Goal: Information Seeking & Learning: Learn about a topic

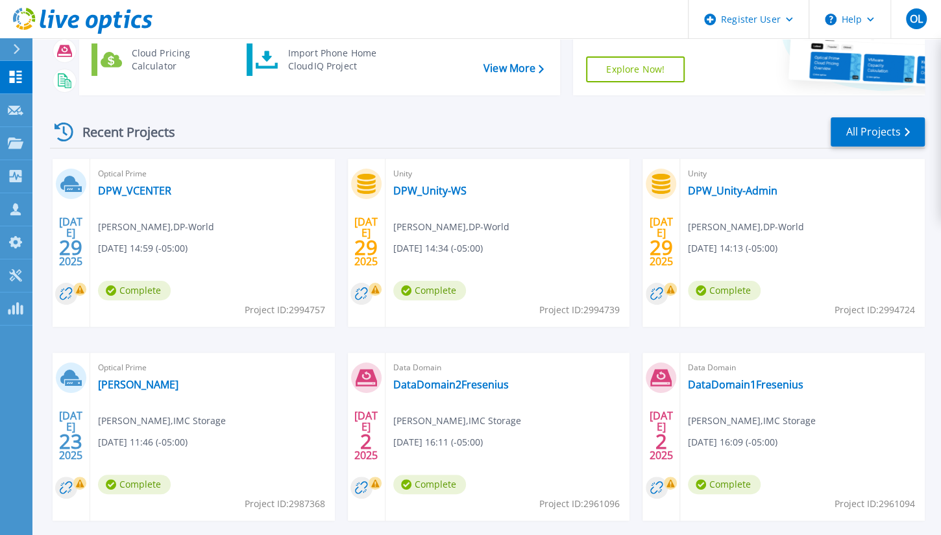
scroll to position [183, 0]
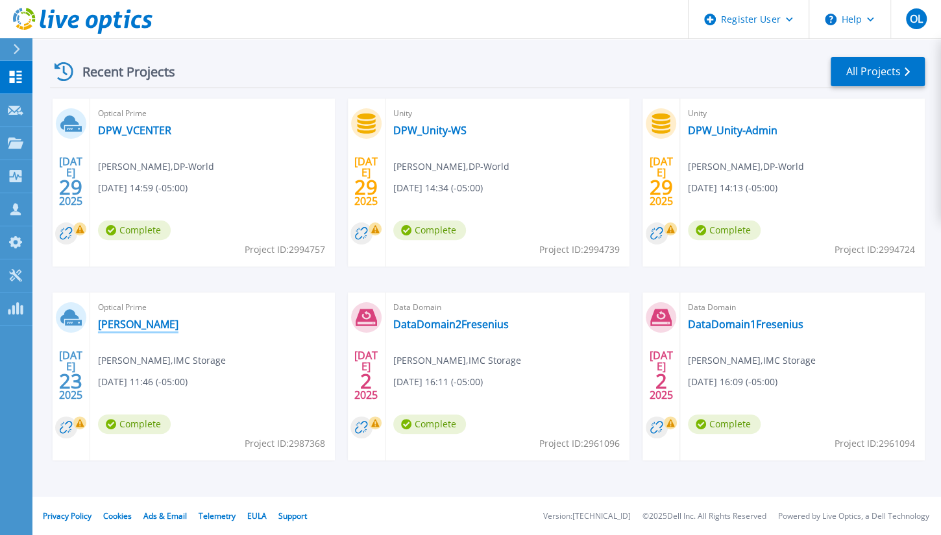
click at [141, 327] on link "[PERSON_NAME]" at bounding box center [138, 324] width 80 height 13
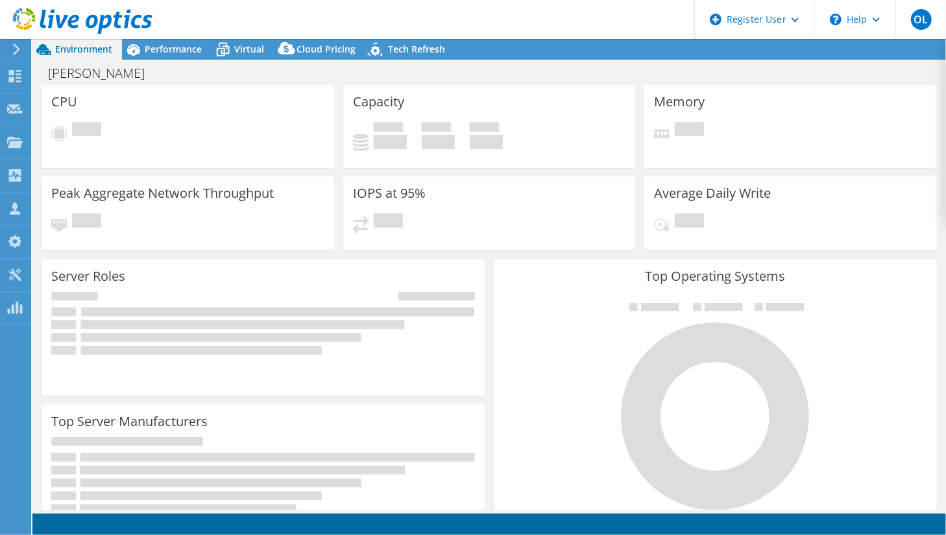
select select "SouthAmerica"
select select "USD"
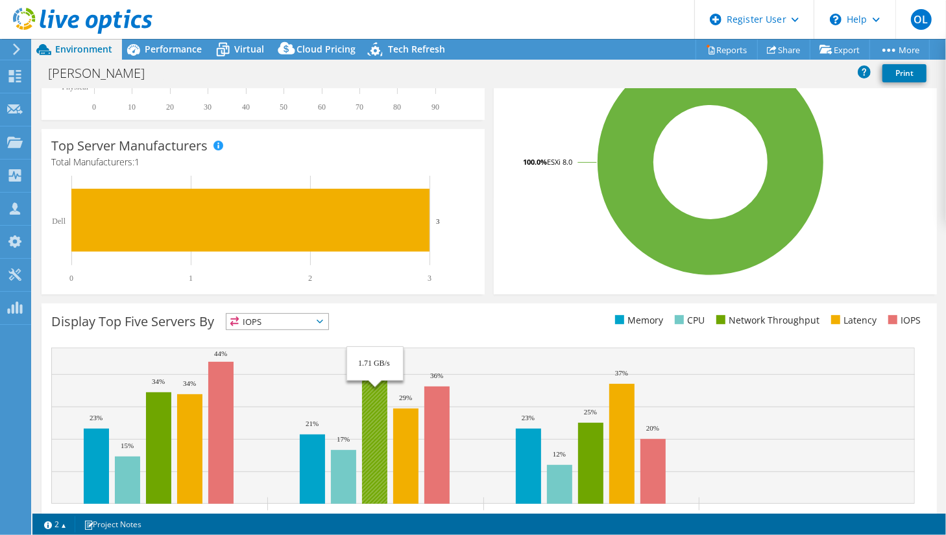
scroll to position [365, 0]
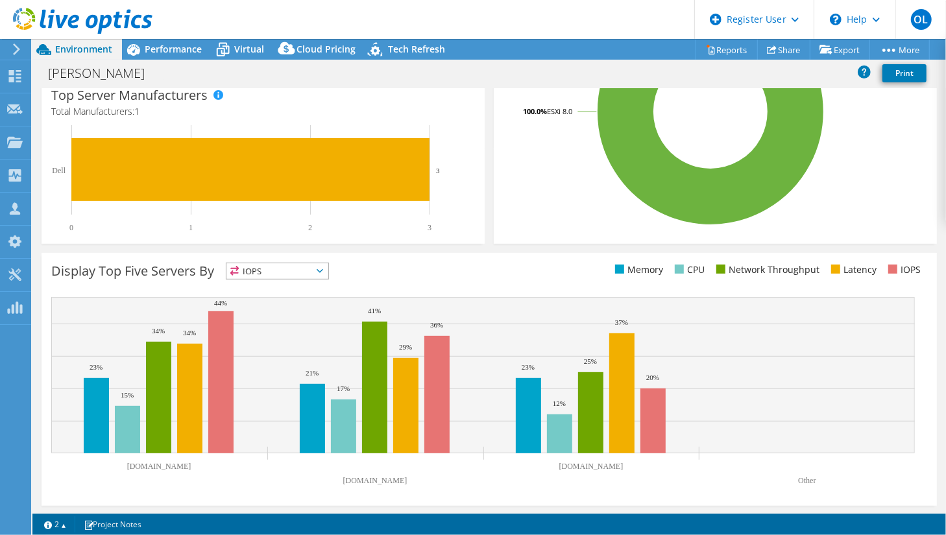
click at [320, 273] on span "IOPS" at bounding box center [277, 271] width 102 height 16
click at [467, 260] on div "Display Top Five Servers By IOPS IOPS" at bounding box center [489, 379] width 895 height 253
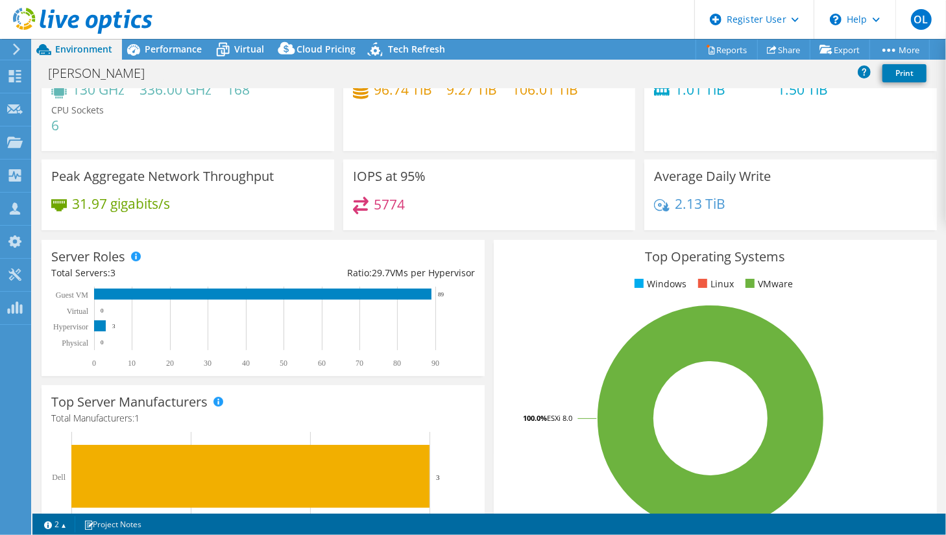
scroll to position [0, 0]
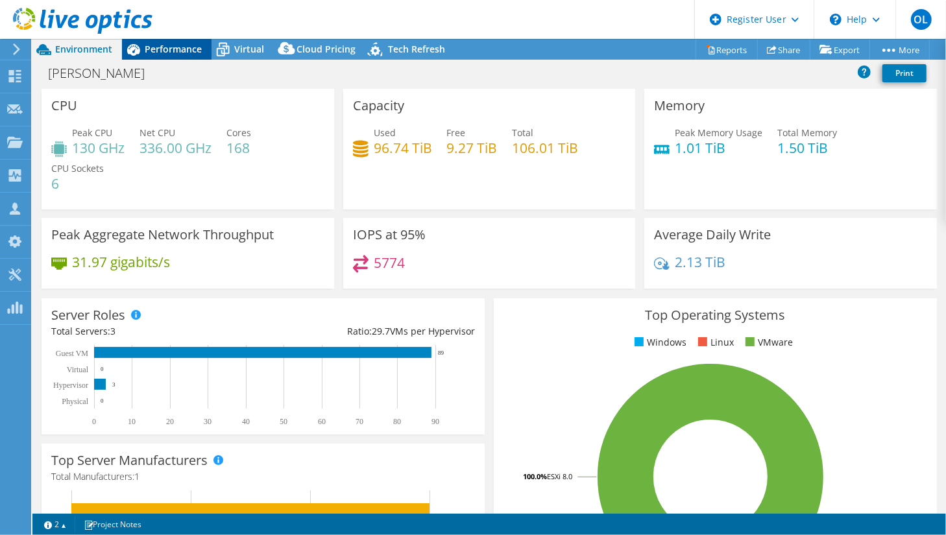
click at [173, 58] on div "Performance" at bounding box center [167, 49] width 90 height 21
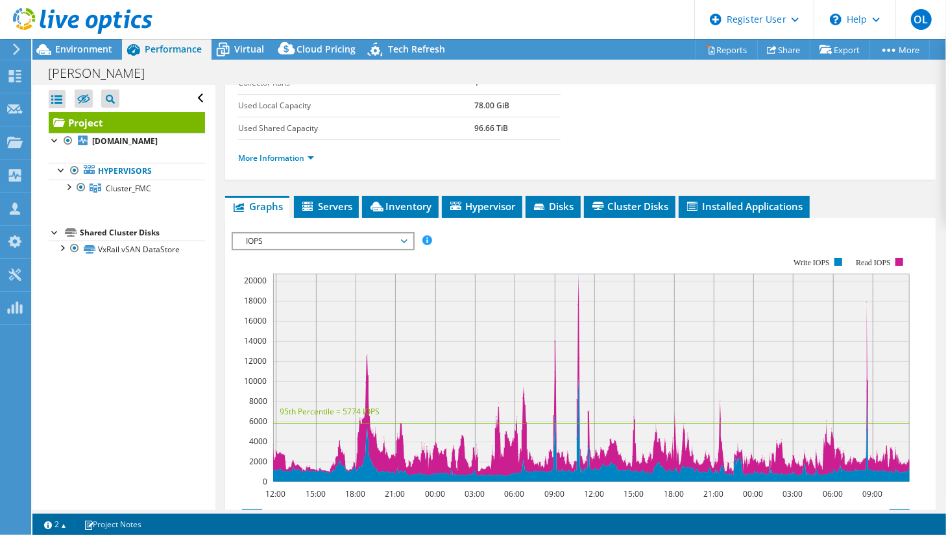
scroll to position [297, 0]
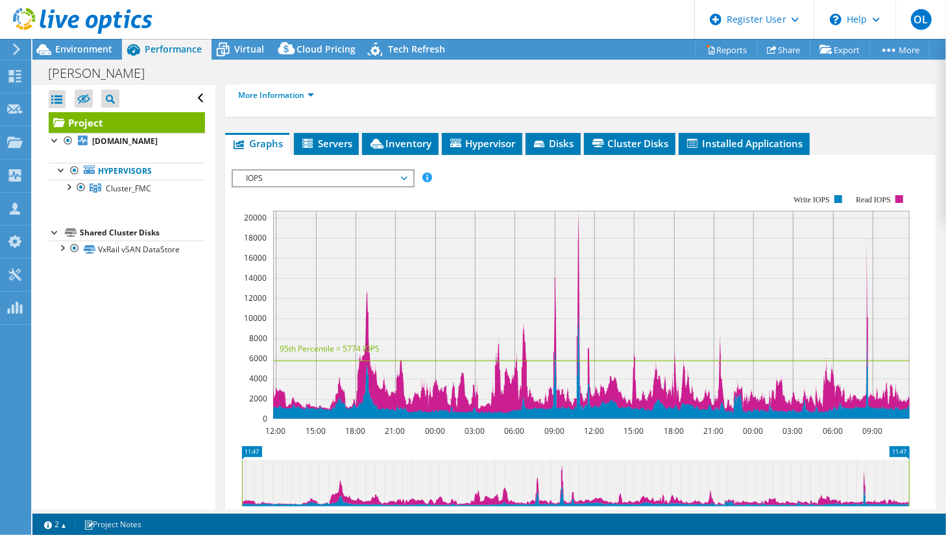
click at [403, 171] on span "IOPS" at bounding box center [322, 179] width 167 height 16
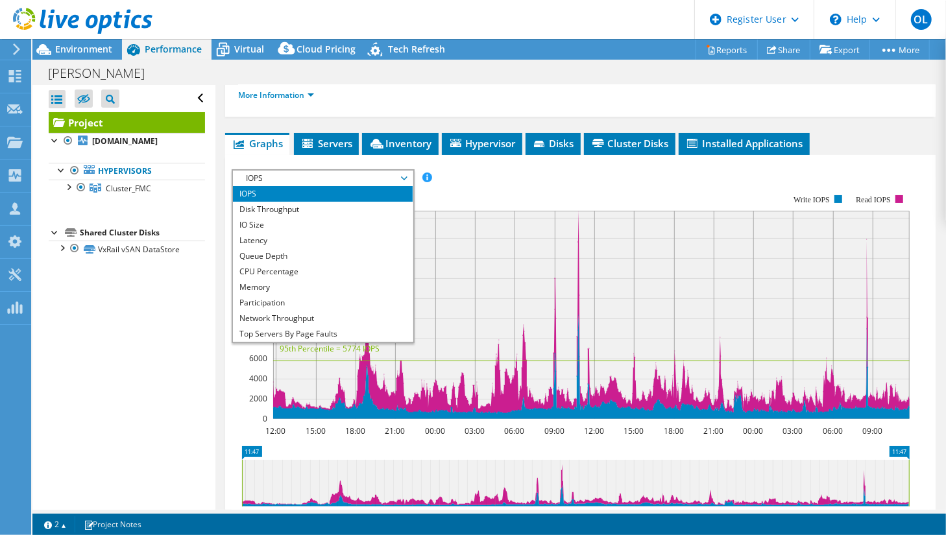
click at [400, 171] on span "IOPS" at bounding box center [322, 179] width 167 height 16
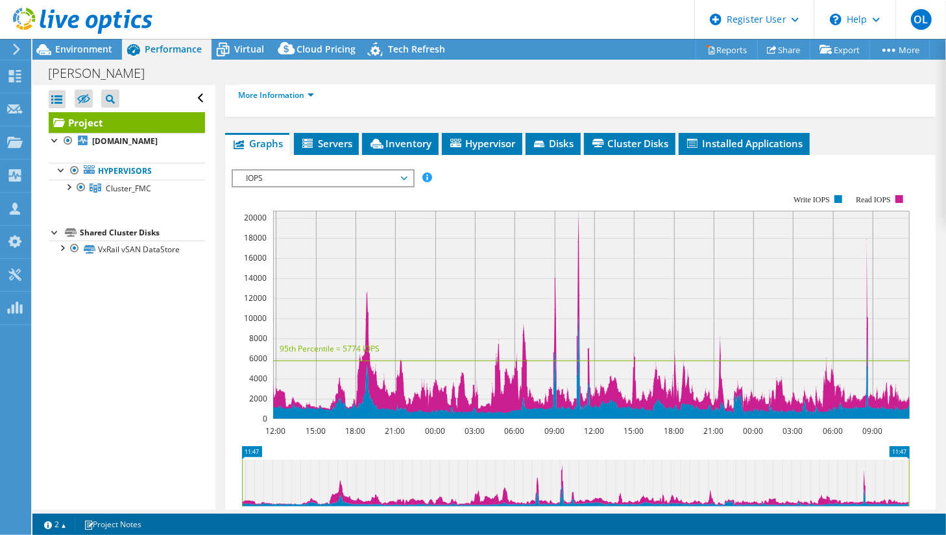
click at [405, 174] on span "IOPS" at bounding box center [322, 179] width 167 height 16
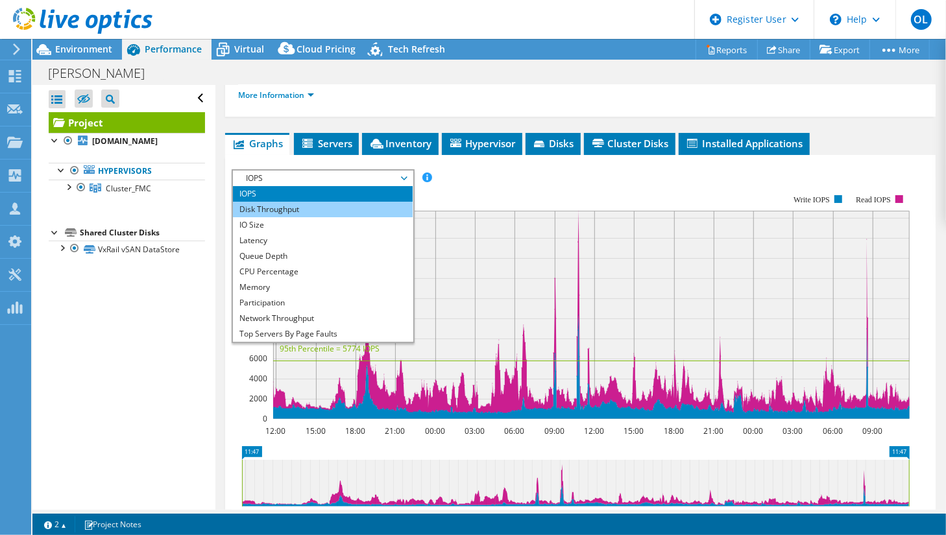
click at [297, 206] on li "Disk Throughput" at bounding box center [323, 210] width 180 height 16
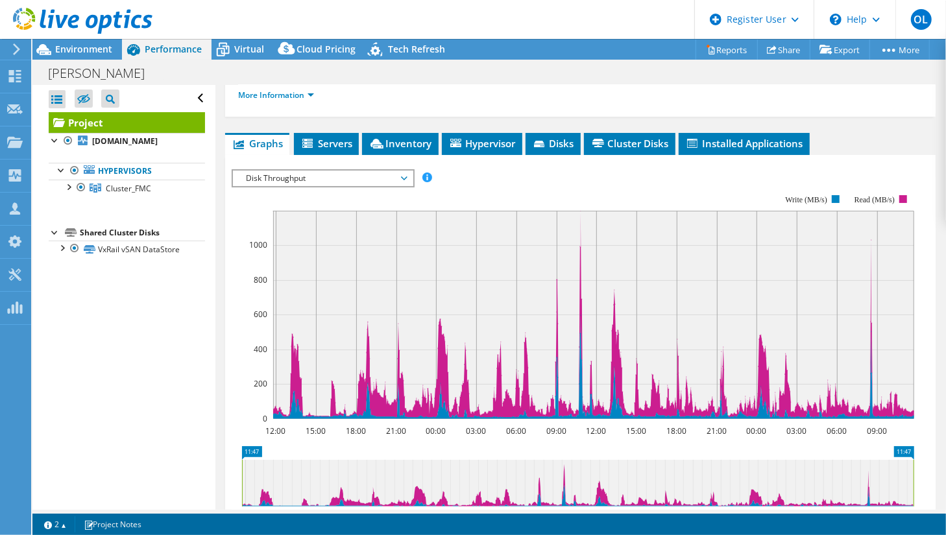
click at [326, 175] on span "Disk Throughput" at bounding box center [322, 179] width 167 height 16
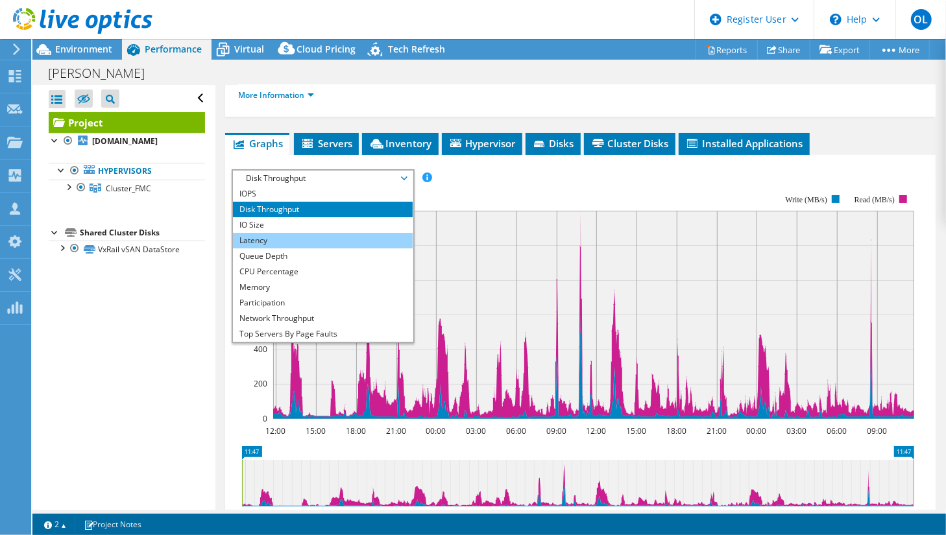
click at [259, 238] on li "Latency" at bounding box center [323, 241] width 180 height 16
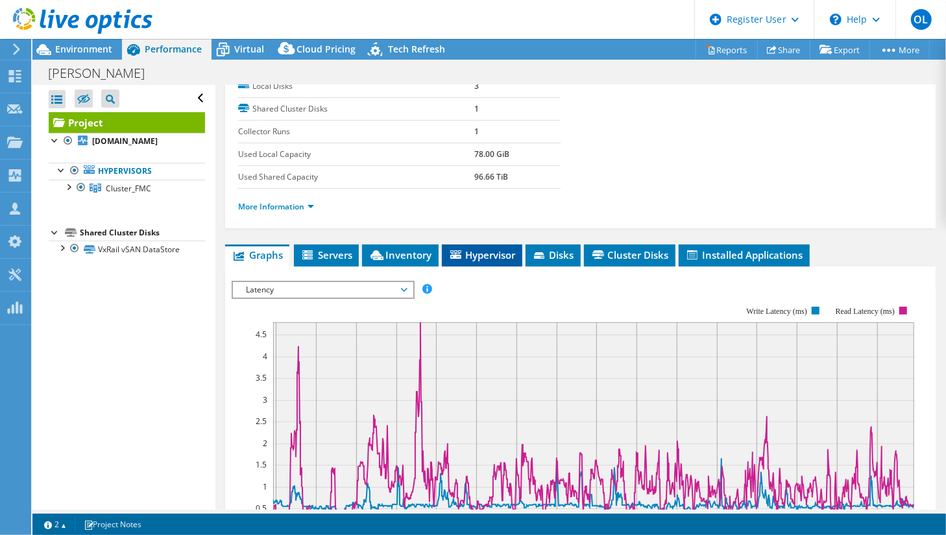
scroll to position [185, 0]
click at [487, 249] on span "Hypervisor" at bounding box center [481, 255] width 67 height 13
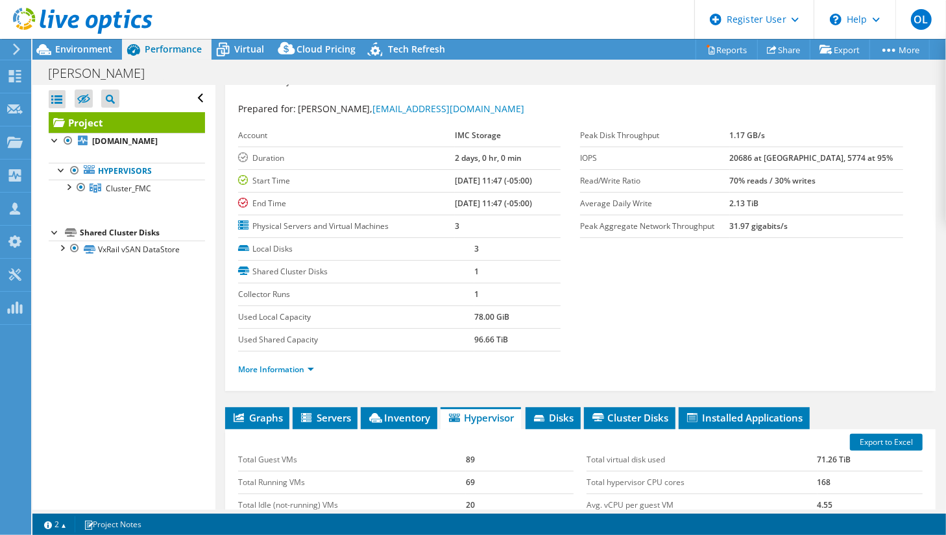
scroll to position [0, 0]
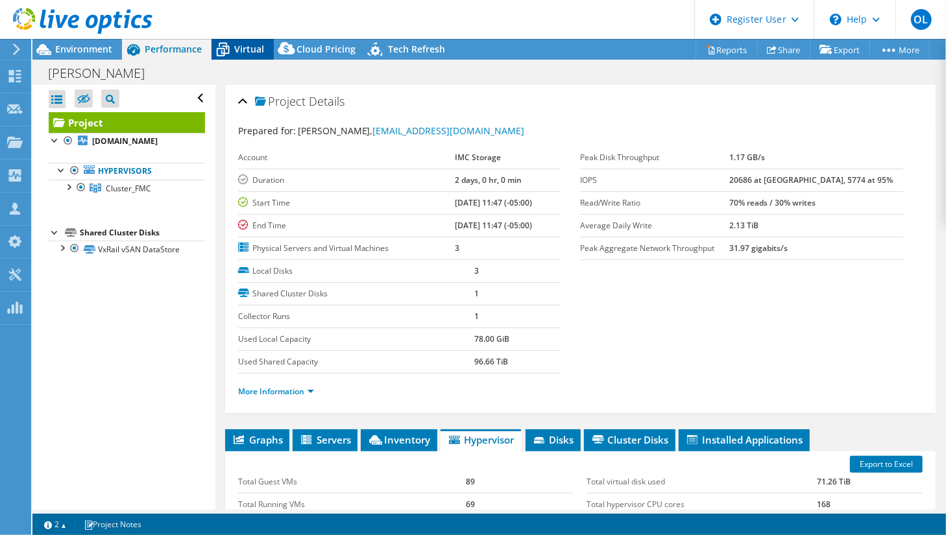
click at [235, 50] on span "Virtual" at bounding box center [249, 49] width 30 height 12
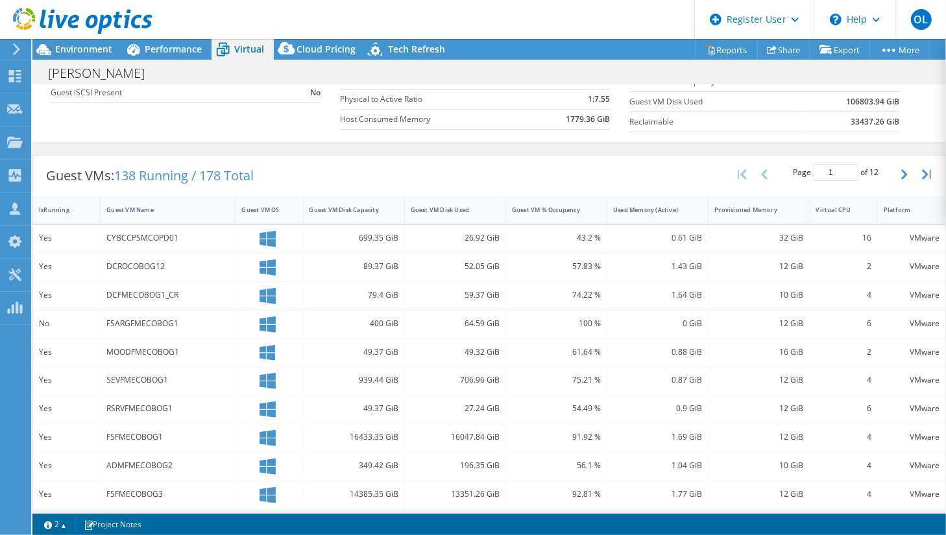
scroll to position [148, 0]
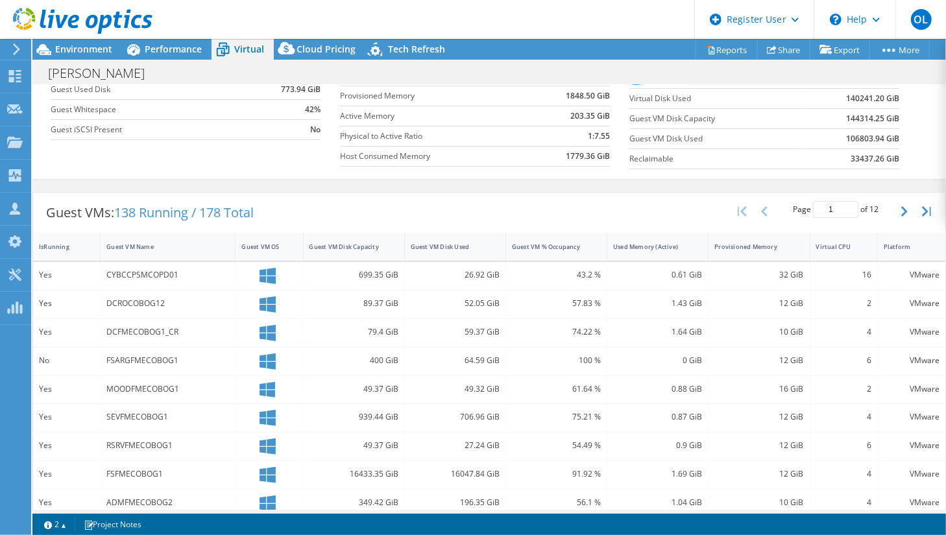
drag, startPoint x: 498, startPoint y: 512, endPoint x: 681, endPoint y: 513, distance: 182.3
click at [681, 513] on div "Project Actions Project Actions Reports Share Export vSAN ReadyNode Sizer" at bounding box center [489, 287] width 914 height 496
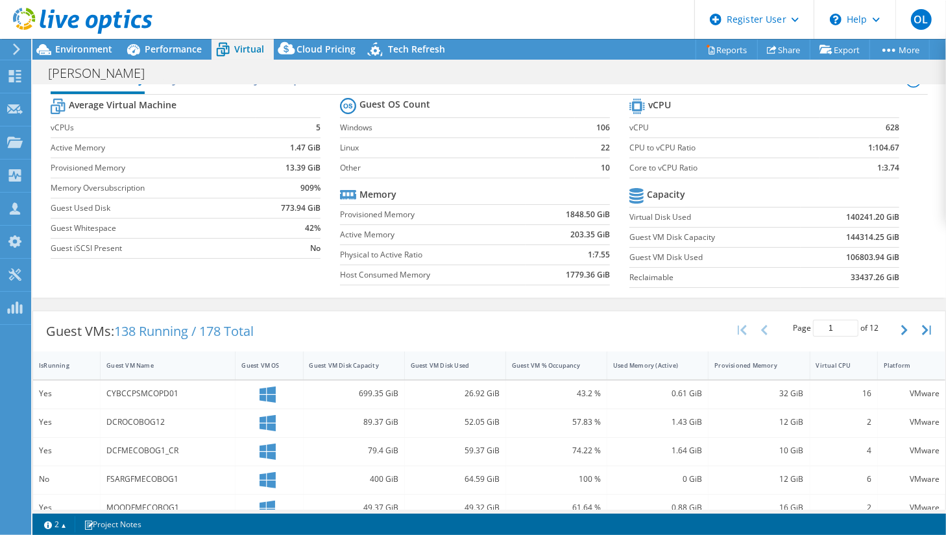
scroll to position [0, 0]
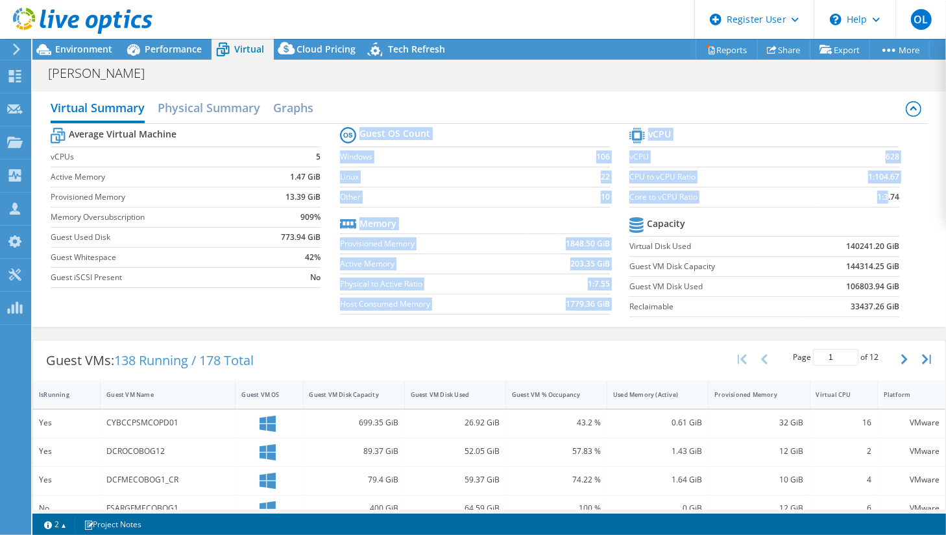
drag, startPoint x: 624, startPoint y: 193, endPoint x: 882, endPoint y: 199, distance: 259.0
click at [882, 199] on div "Average Virtual Machine vCPUs 5 Active Memory 1.47 GiB Provisioned Memory 13.39…" at bounding box center [489, 224] width 877 height 200
click at [883, 197] on b "1:3.74" at bounding box center [888, 197] width 22 height 13
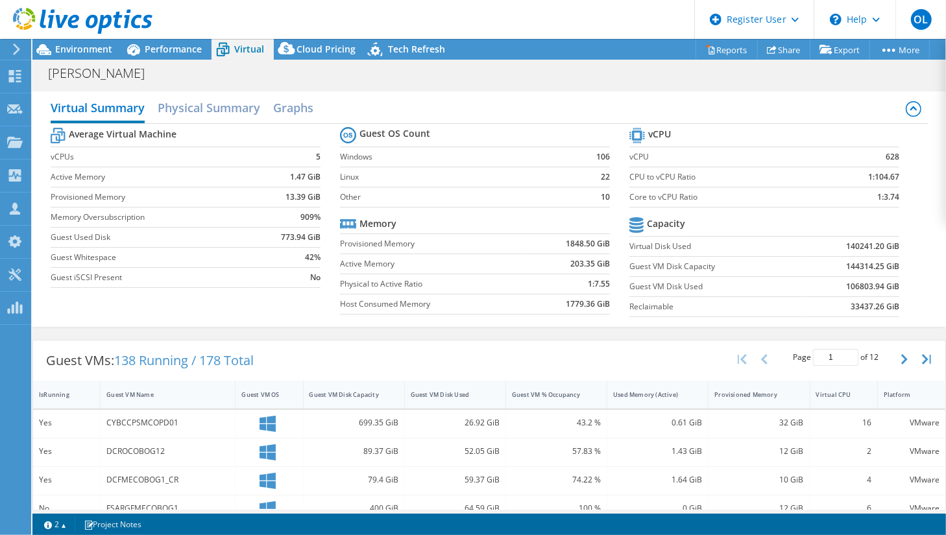
click at [625, 175] on section "Guest OS Count Windows 106 Linux 22 Other 10 Memory Provisioned Memory 1848.50 …" at bounding box center [484, 222] width 289 height 197
drag, startPoint x: 868, startPoint y: 173, endPoint x: 897, endPoint y: 176, distance: 30.0
click at [897, 176] on section "vCPU vCPU 628 CPU to vCPU Ratio 1:104.67 Core to vCPU Ratio 1:3.74 Capacity Vir…" at bounding box center [773, 224] width 289 height 199
drag, startPoint x: 897, startPoint y: 176, endPoint x: 845, endPoint y: 173, distance: 52.7
click at [845, 173] on td "1:104.67" at bounding box center [860, 177] width 80 height 20
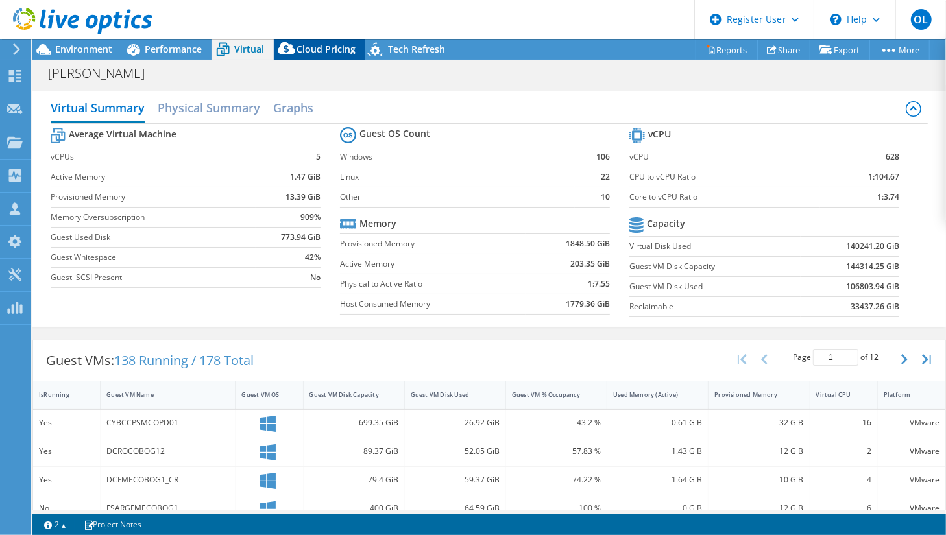
click at [319, 51] on span "Cloud Pricing" at bounding box center [326, 49] width 59 height 12
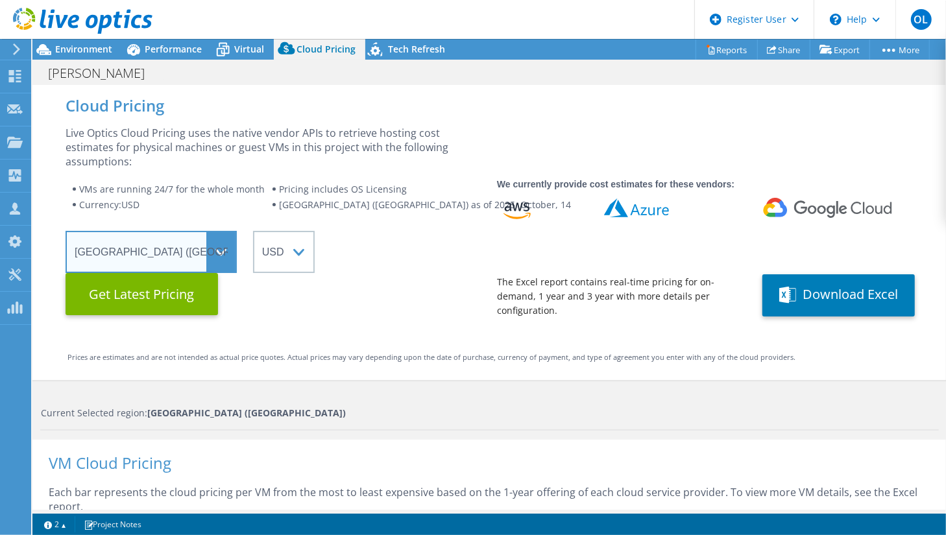
click at [226, 241] on select "Select a Region [GEOGRAPHIC_DATA] ([GEOGRAPHIC_DATA]) [GEOGRAPHIC_DATA] ([GEOGR…" at bounding box center [151, 252] width 171 height 42
click at [66, 231] on select "Select a Region [GEOGRAPHIC_DATA] ([GEOGRAPHIC_DATA]) [GEOGRAPHIC_DATA] ([GEOGR…" at bounding box center [151, 252] width 171 height 42
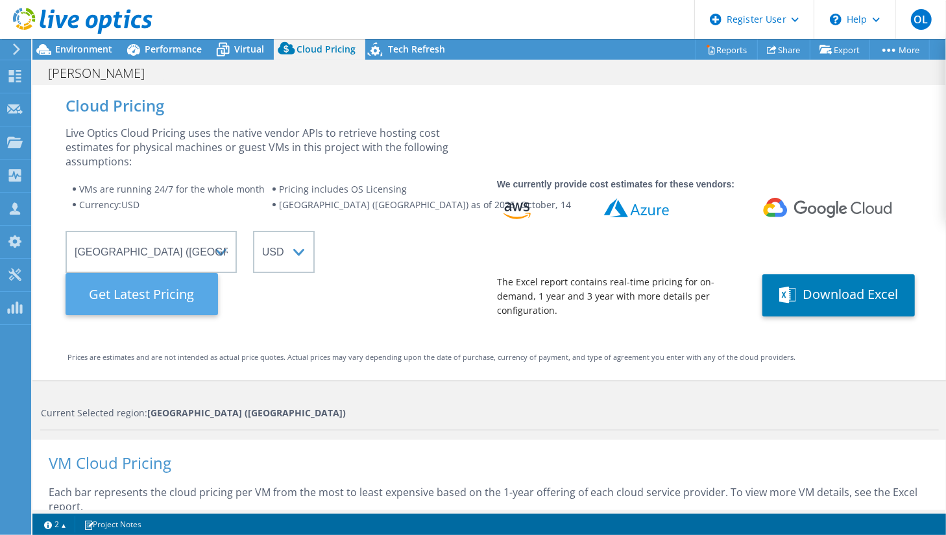
click at [121, 291] on Latest "Get Latest Pricing" at bounding box center [142, 294] width 152 height 42
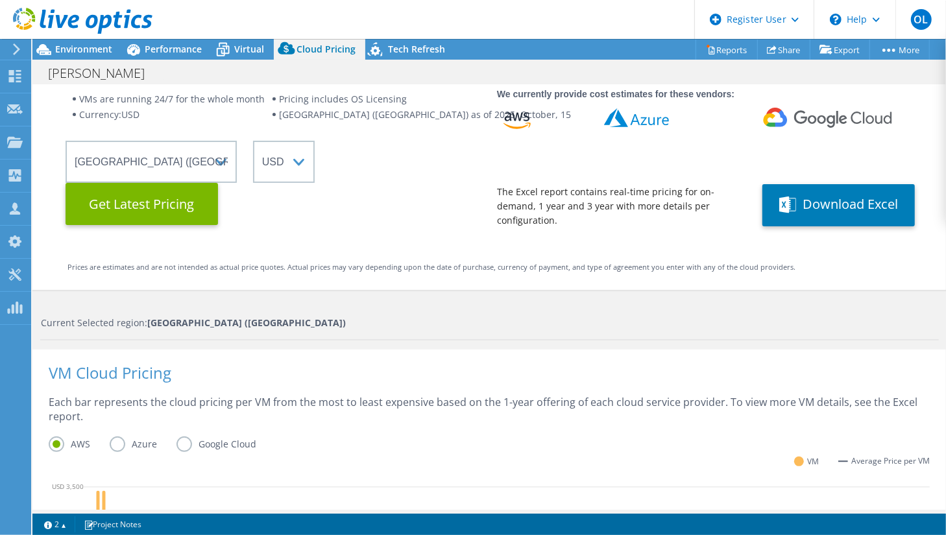
scroll to position [85, 0]
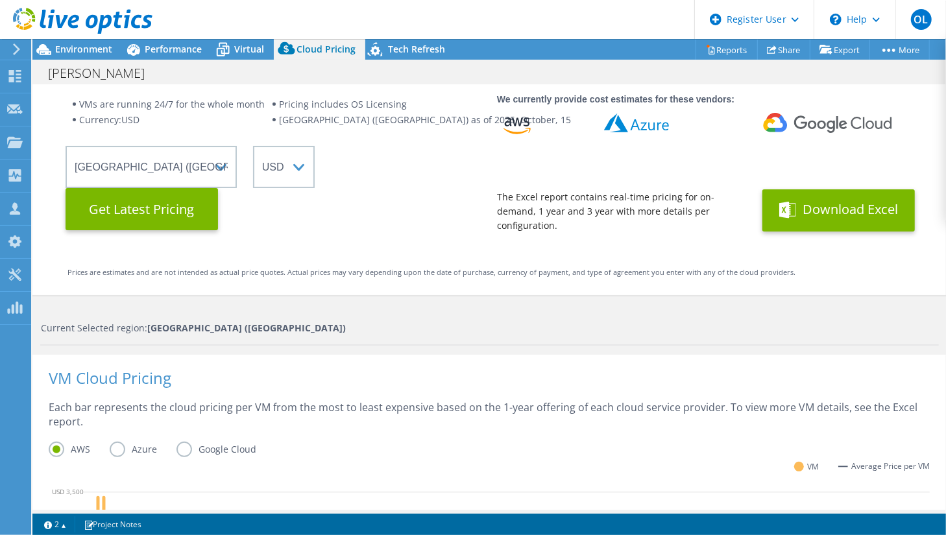
click at [825, 212] on button "Download Excel" at bounding box center [838, 210] width 152 height 42
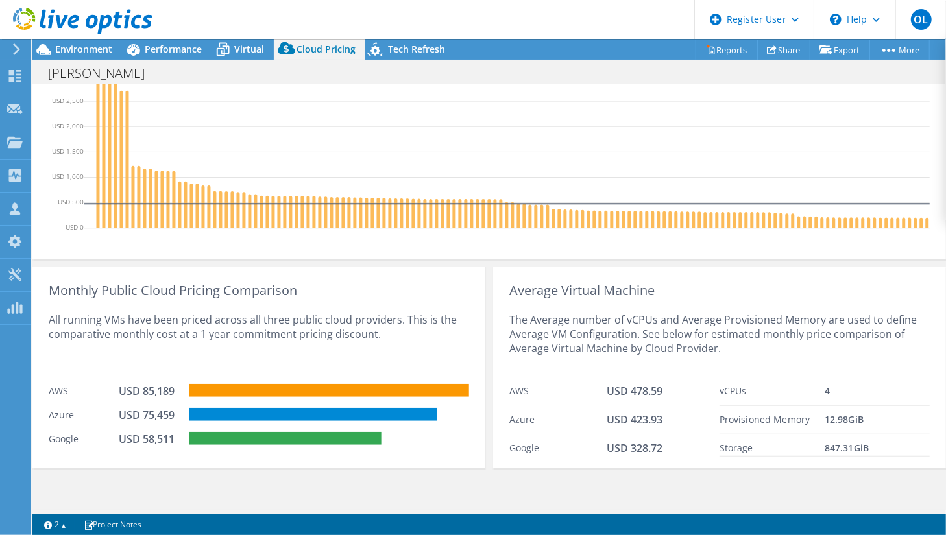
scroll to position [419, 0]
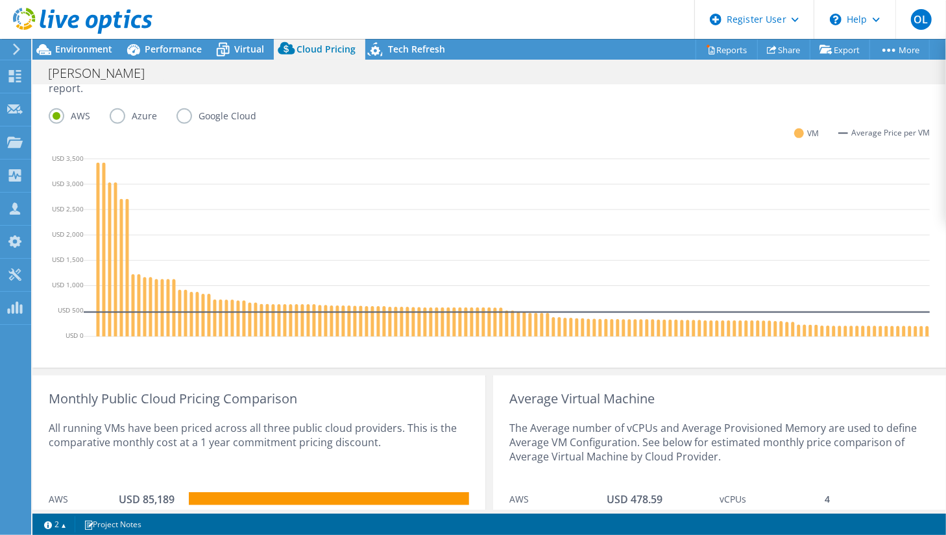
click at [117, 113] on label "Azure" at bounding box center [143, 116] width 67 height 16
click at [0, 0] on input "Azure" at bounding box center [0, 0] width 0 height 0
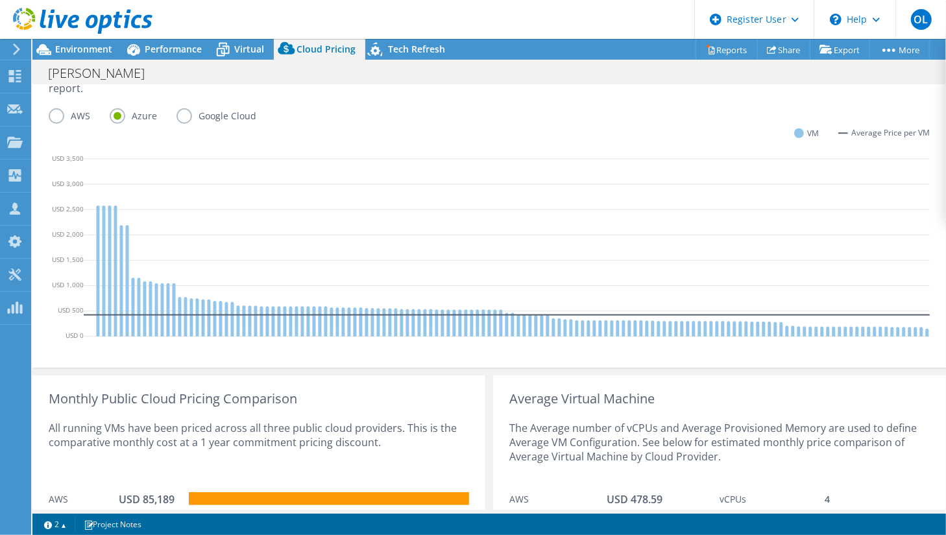
click at [185, 115] on label "Google Cloud" at bounding box center [225, 116] width 99 height 16
click at [0, 0] on input "Google Cloud" at bounding box center [0, 0] width 0 height 0
